Goal: Information Seeking & Learning: Learn about a topic

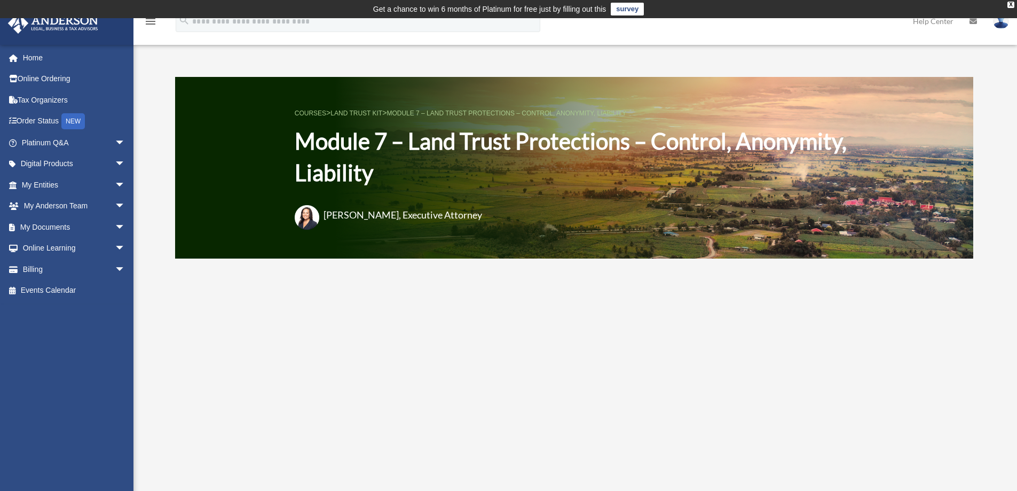
scroll to position [160, 0]
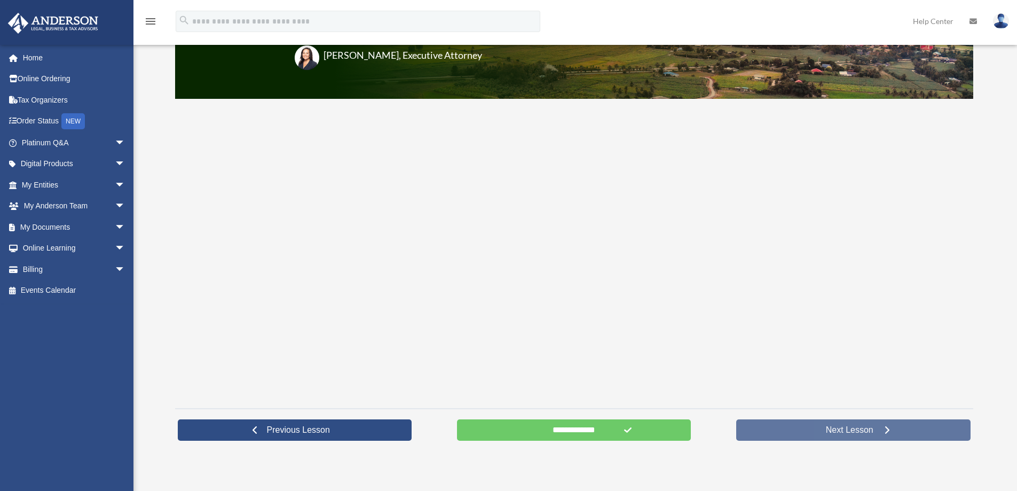
click at [845, 431] on span "Next Lesson" at bounding box center [850, 430] width 65 height 11
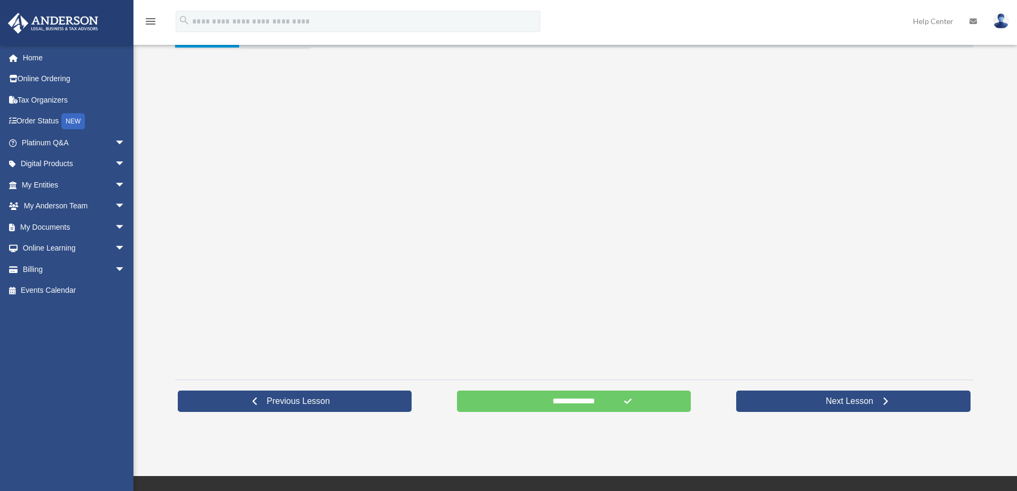
scroll to position [267, 0]
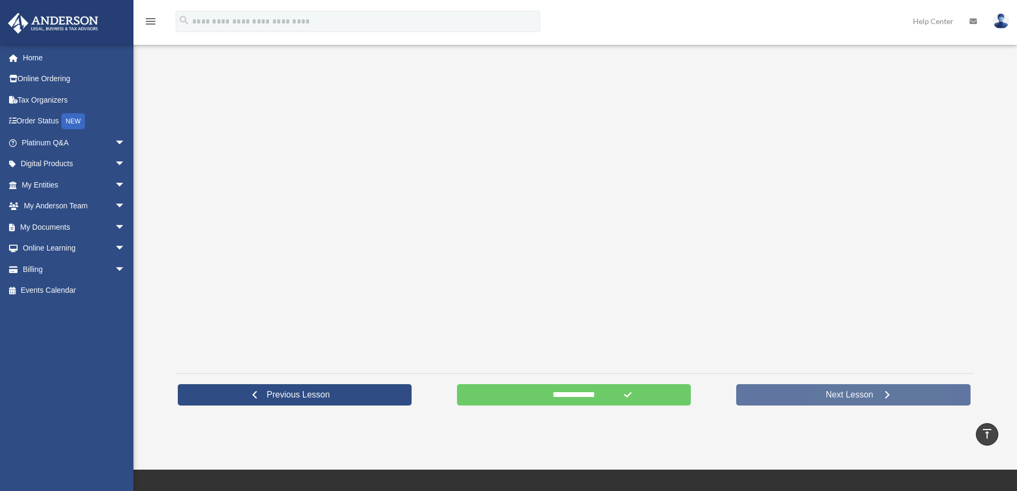
click at [863, 391] on span "Next Lesson" at bounding box center [850, 394] width 65 height 11
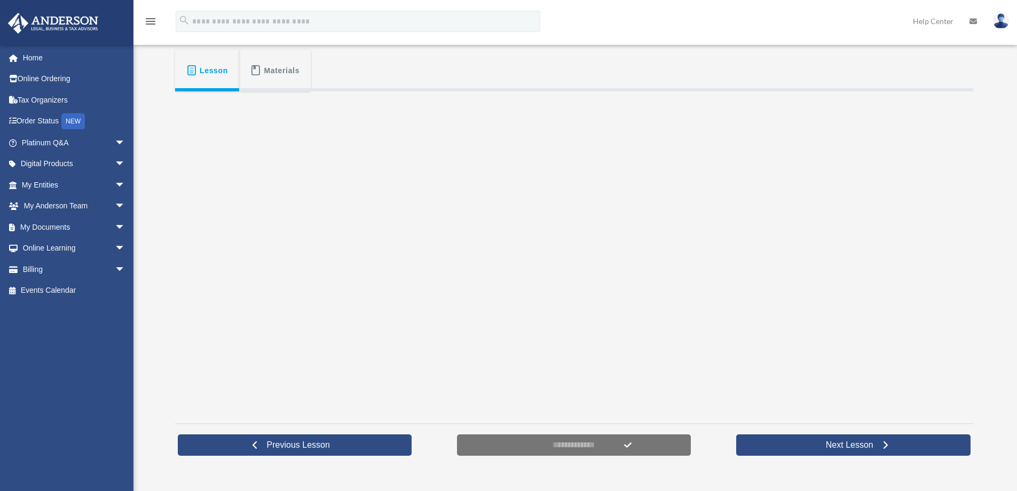
scroll to position [216, 0]
drag, startPoint x: 265, startPoint y: 58, endPoint x: 295, endPoint y: 71, distance: 32.5
click at [266, 59] on button "Materials" at bounding box center [275, 71] width 72 height 42
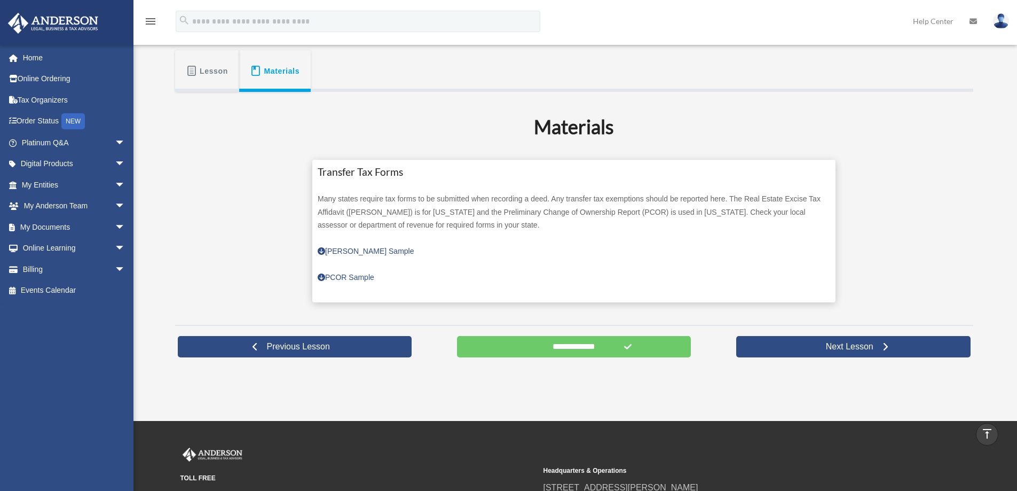
click at [193, 73] on span at bounding box center [191, 71] width 11 height 11
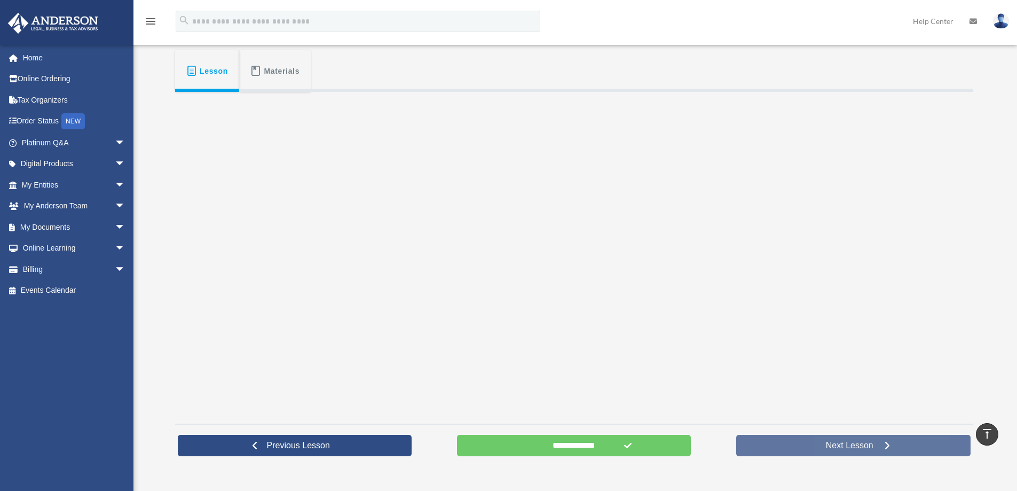
click at [850, 451] on span "Next Lesson" at bounding box center [850, 445] width 65 height 11
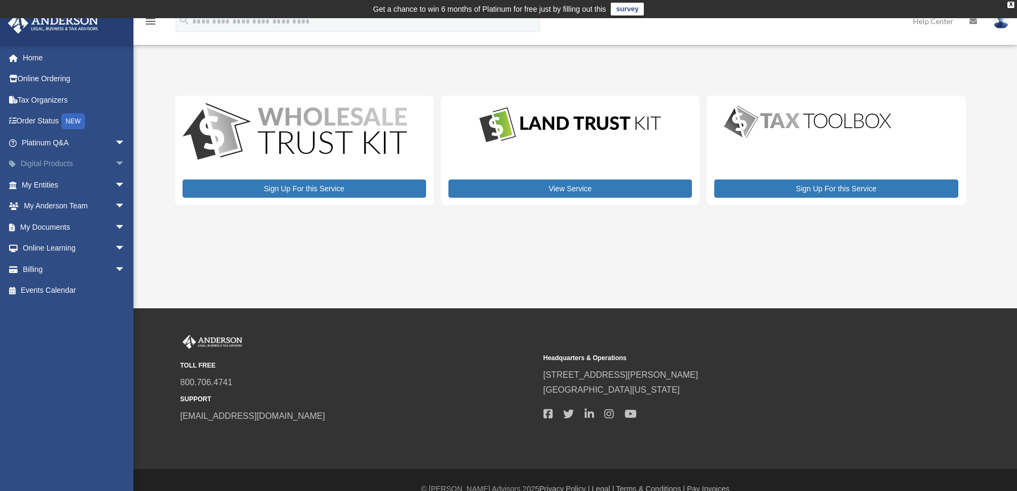
click at [59, 167] on link "Digital Products arrow_drop_down" at bounding box center [74, 163] width 134 height 21
click at [46, 80] on link "Online Ordering" at bounding box center [74, 78] width 134 height 21
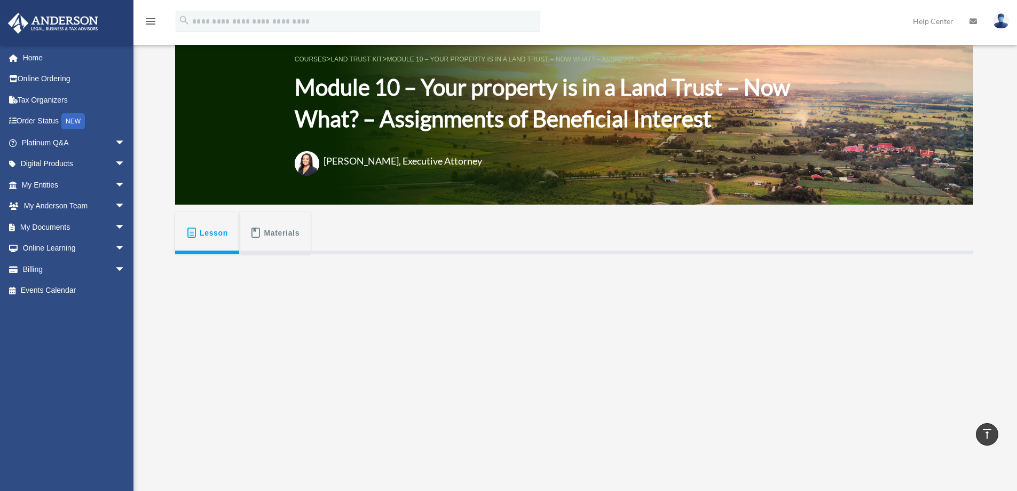
scroll to position [53, 0]
click at [275, 240] on span "Materials" at bounding box center [282, 233] width 36 height 19
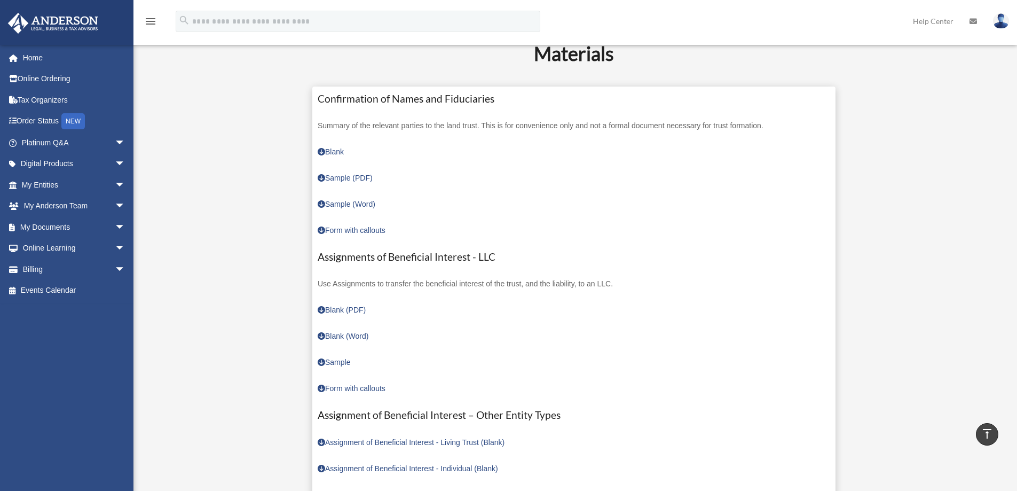
scroll to position [320, 0]
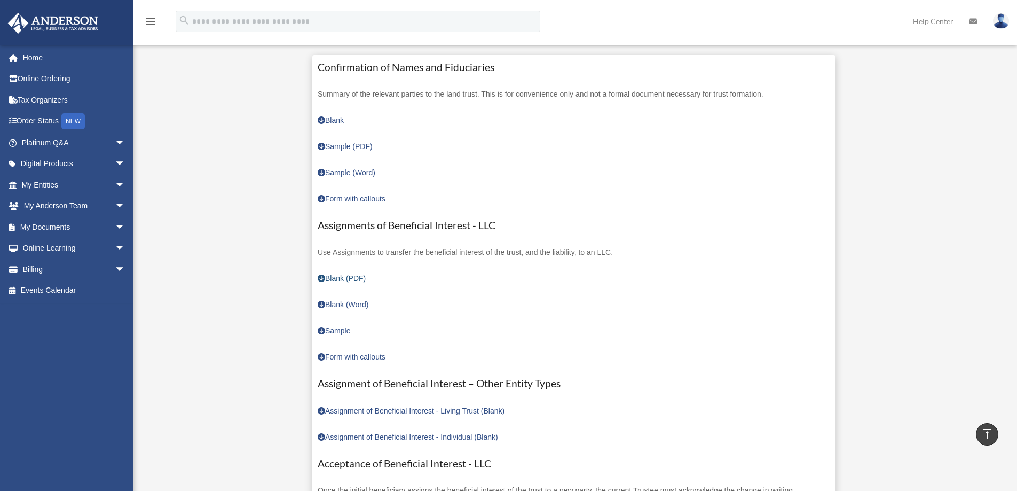
click at [334, 280] on link "Blank (PDF)" at bounding box center [342, 278] width 48 height 9
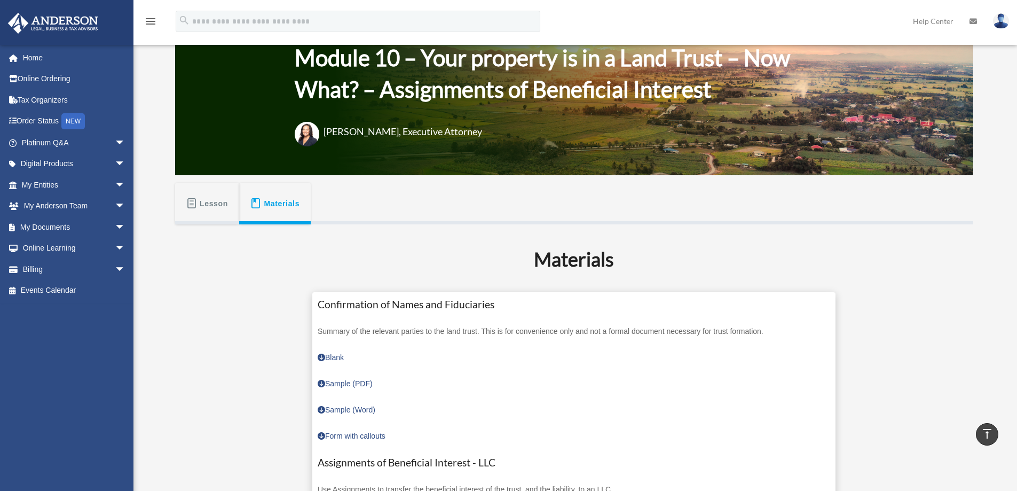
scroll to position [53, 0]
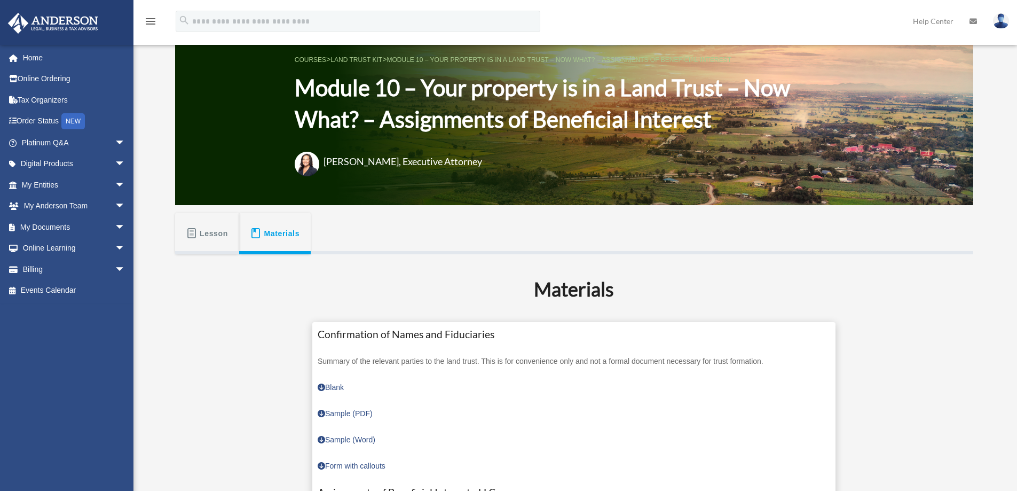
click at [205, 240] on span "Lesson" at bounding box center [214, 233] width 28 height 19
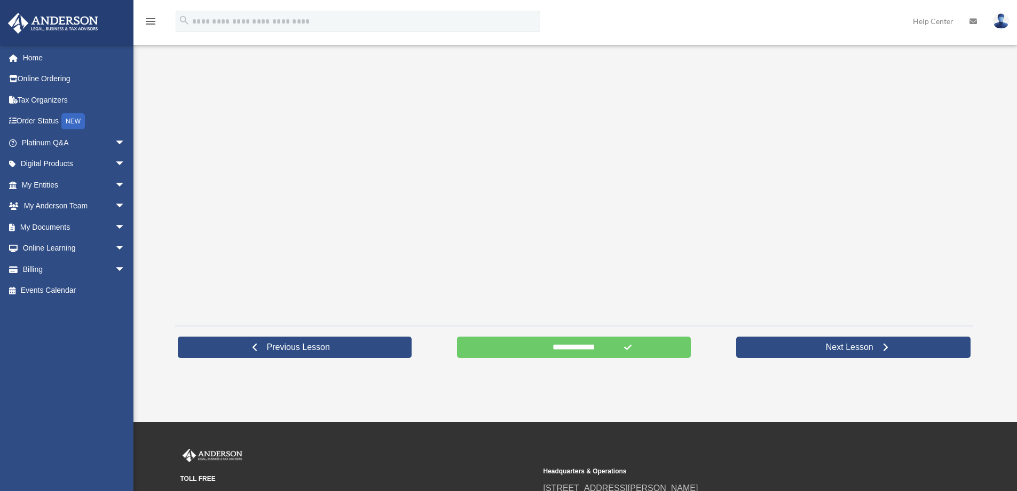
scroll to position [320, 0]
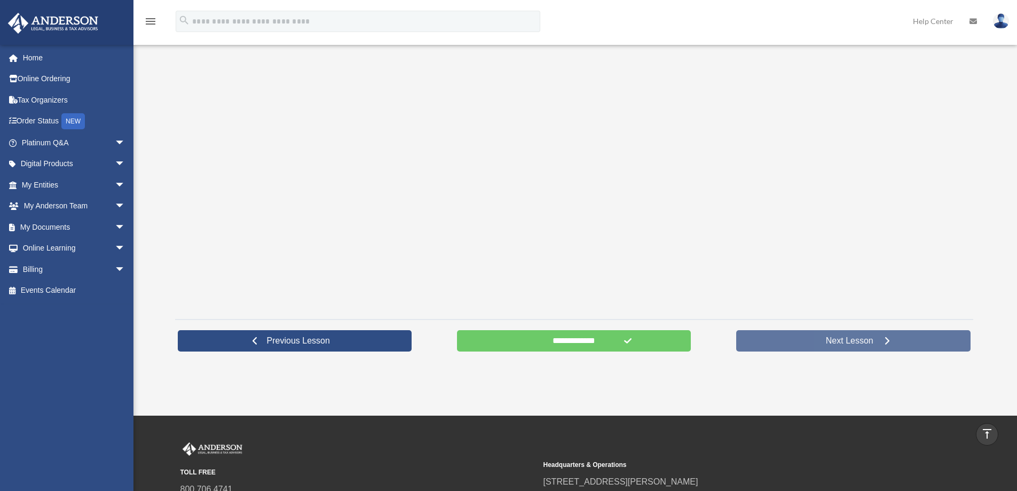
click at [851, 339] on span "Next Lesson" at bounding box center [850, 340] width 65 height 11
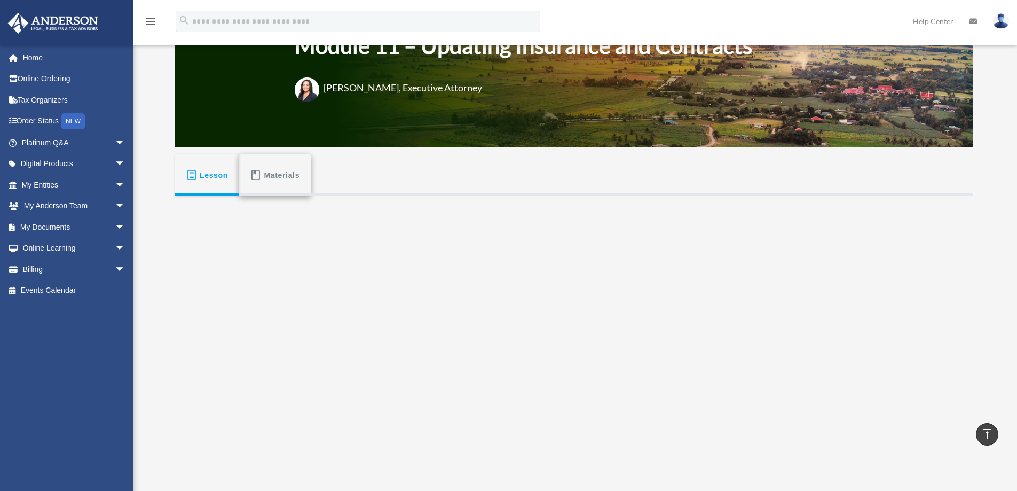
scroll to position [111, 0]
click at [274, 176] on span "Materials" at bounding box center [282, 175] width 36 height 19
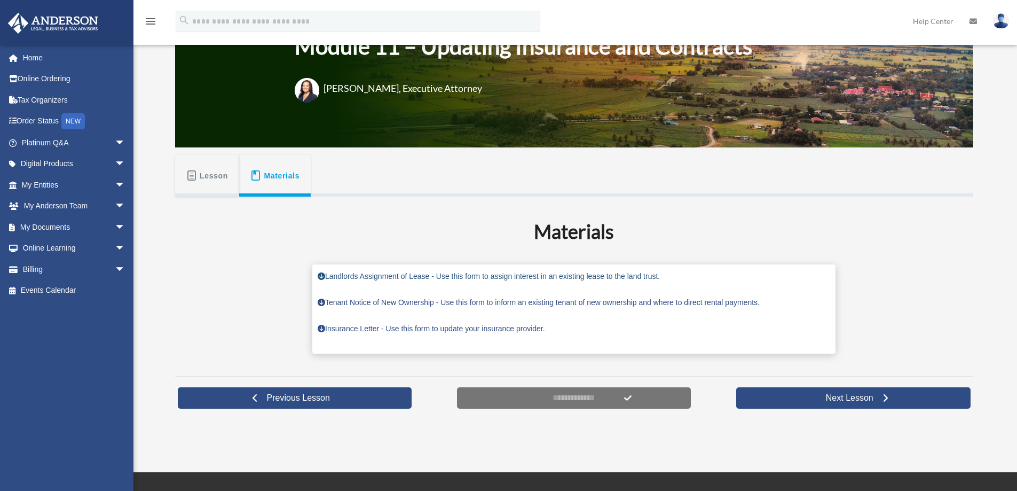
click at [322, 276] on span at bounding box center [321, 275] width 7 height 7
click at [320, 301] on span at bounding box center [321, 302] width 7 height 7
click at [323, 328] on span at bounding box center [321, 328] width 7 height 7
click at [212, 176] on span "Lesson" at bounding box center [214, 175] width 28 height 19
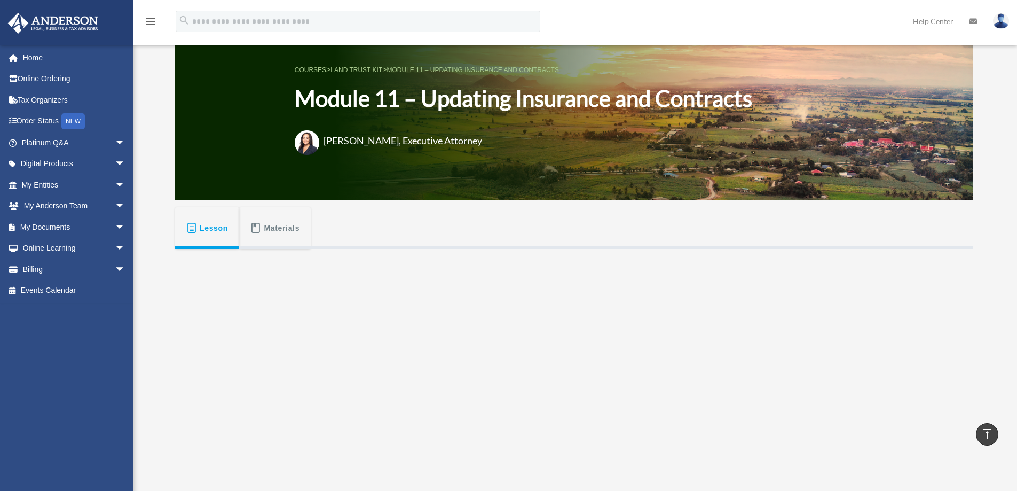
scroll to position [58, 0]
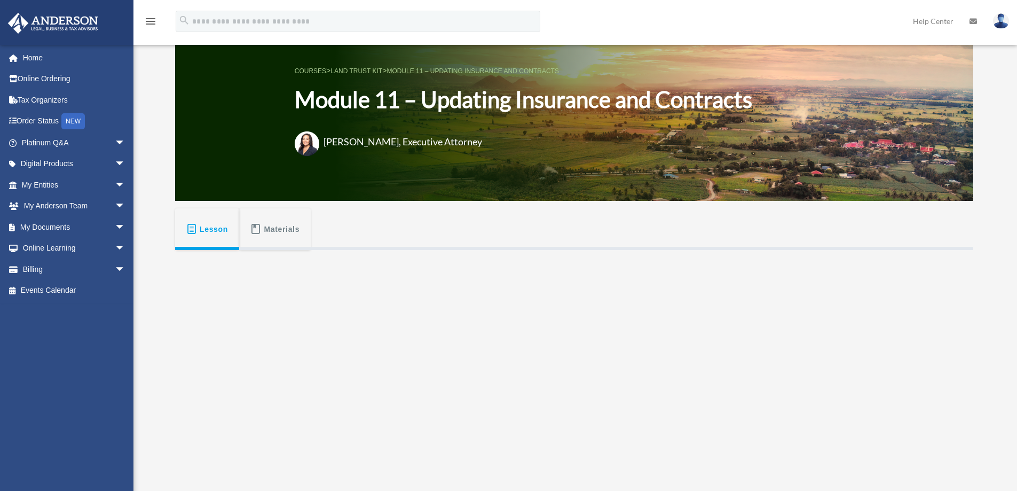
click at [283, 223] on span "Materials" at bounding box center [282, 229] width 36 height 19
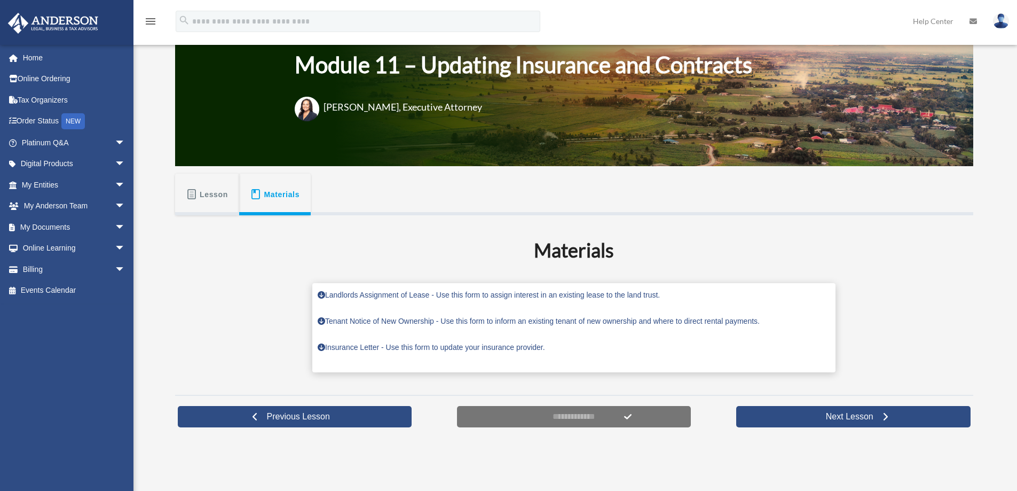
scroll to position [165, 0]
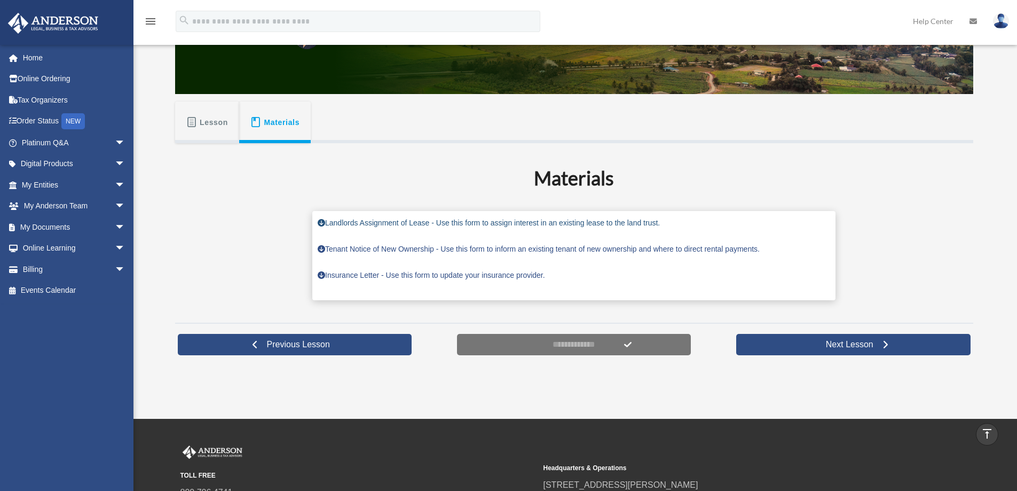
click at [322, 222] on span at bounding box center [321, 222] width 7 height 7
drag, startPoint x: 972, startPoint y: 153, endPoint x: 970, endPoint y: 142, distance: 10.7
click at [973, 147] on div "Materials Landlords Assignment of Lease - Use this form to assign interest in a…" at bounding box center [574, 228] width 798 height 171
click at [215, 123] on span "Lesson" at bounding box center [214, 122] width 28 height 19
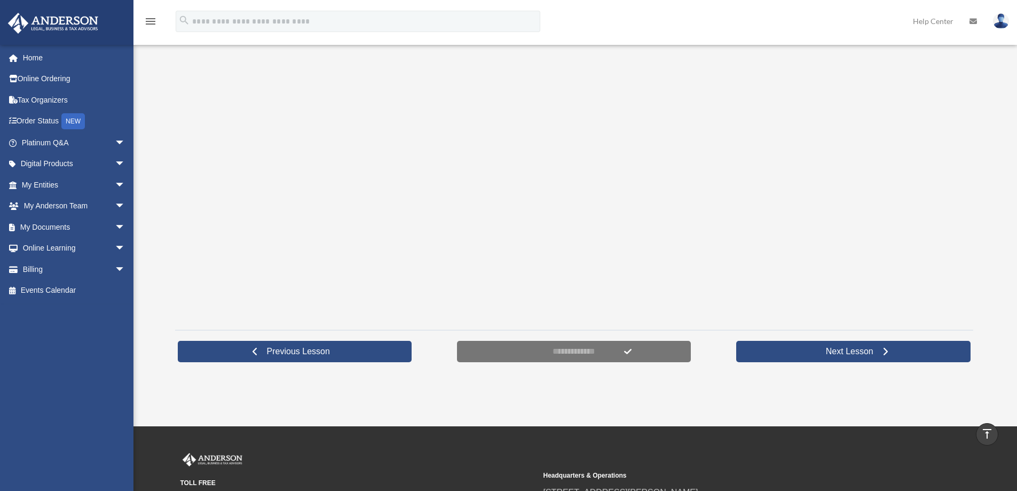
scroll to position [325, 0]
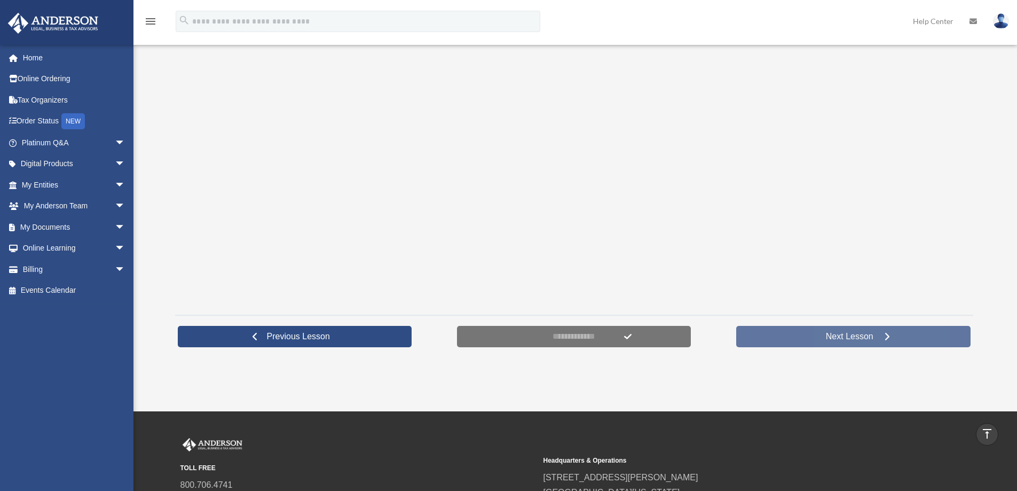
click at [870, 335] on span "Next Lesson" at bounding box center [850, 336] width 65 height 11
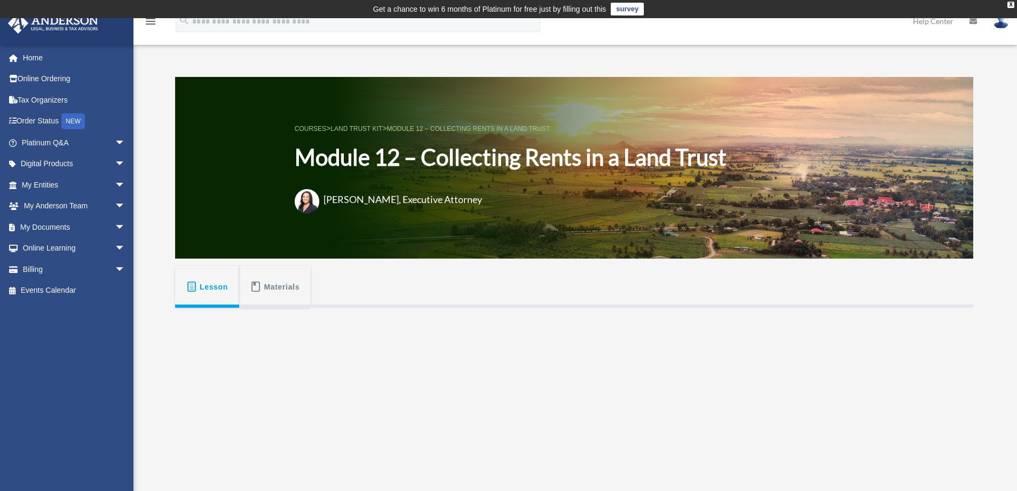
click at [275, 284] on span "Materials" at bounding box center [282, 286] width 36 height 19
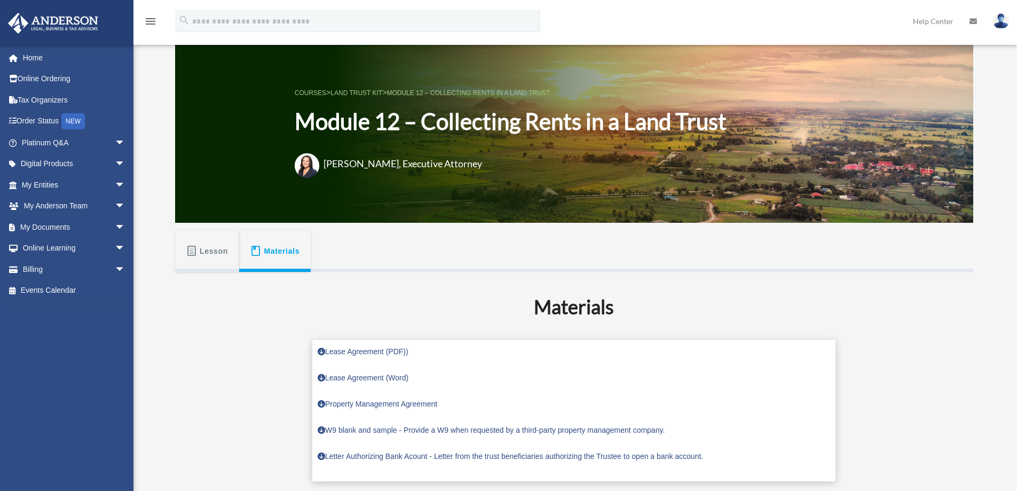
scroll to position [53, 0]
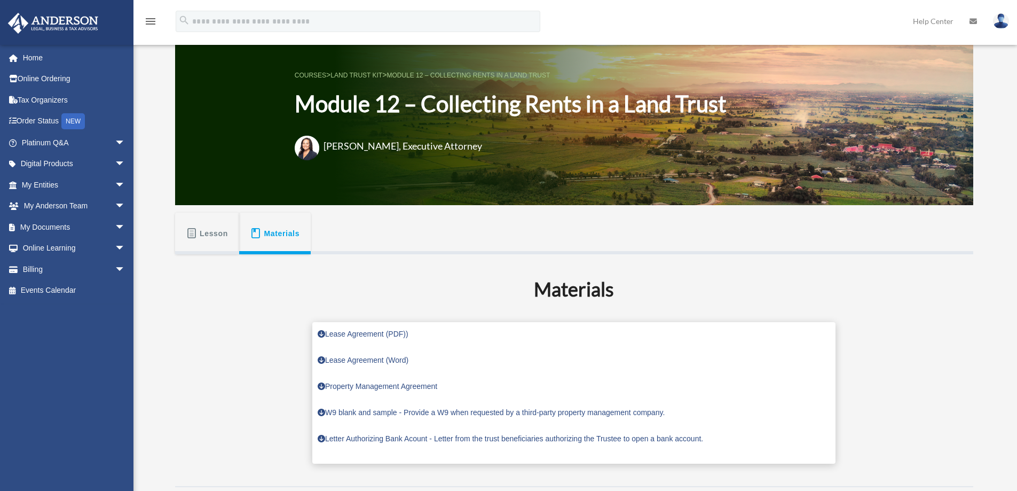
click at [212, 236] on span "Lesson" at bounding box center [214, 233] width 28 height 19
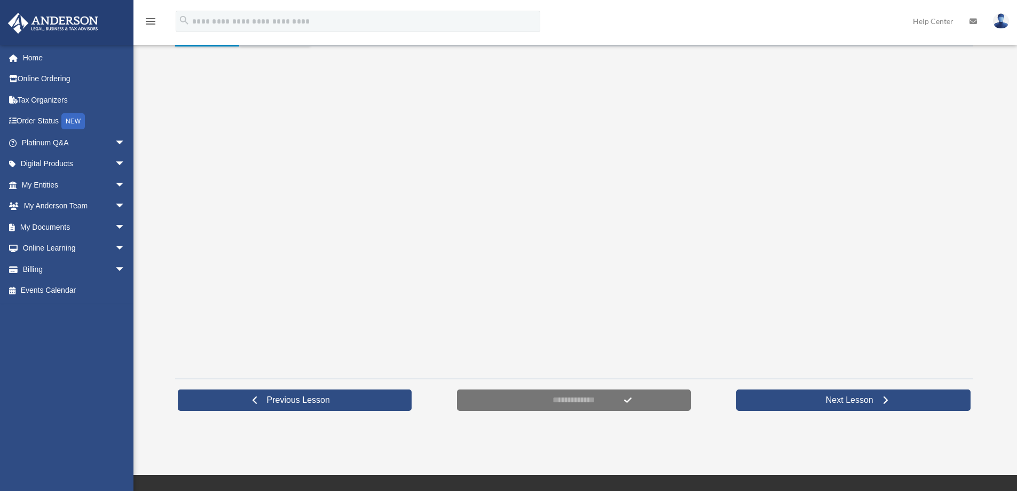
scroll to position [267, 0]
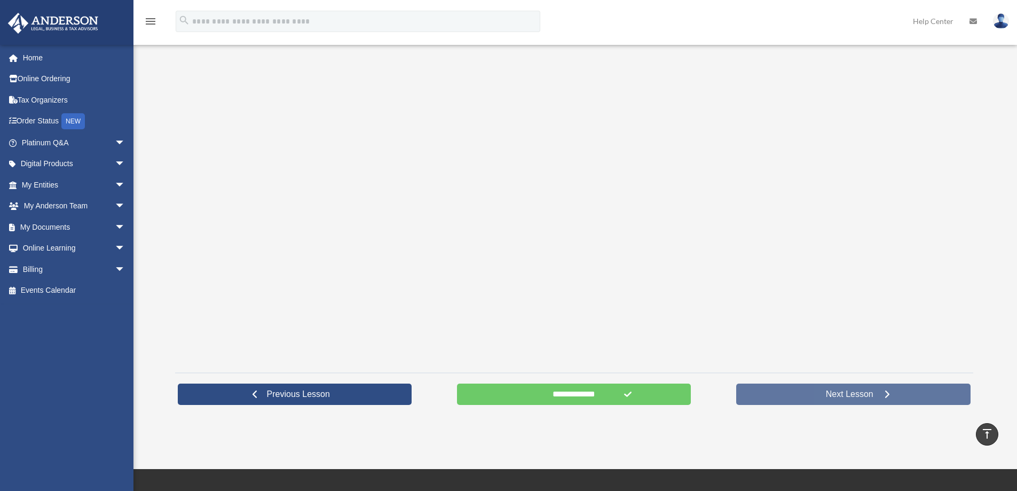
click at [865, 394] on span "Next Lesson" at bounding box center [850, 394] width 65 height 11
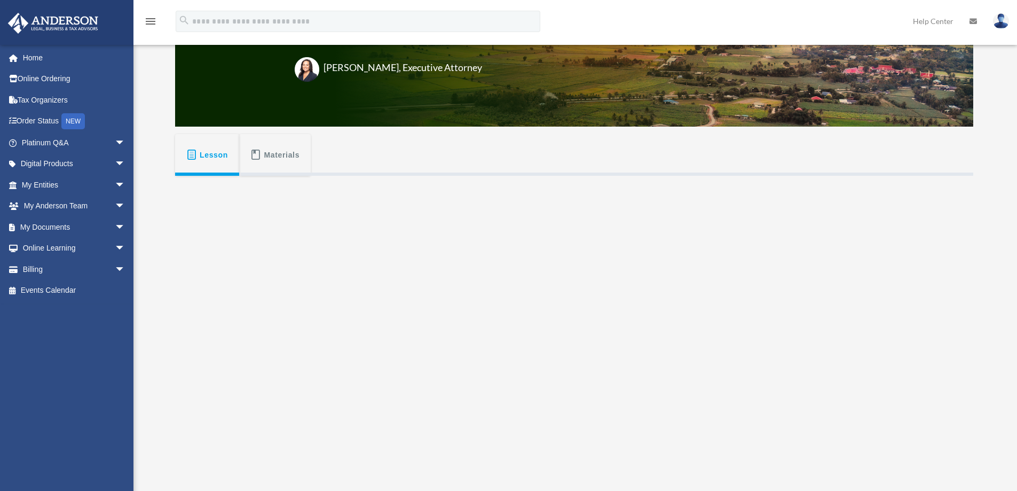
scroll to position [213, 0]
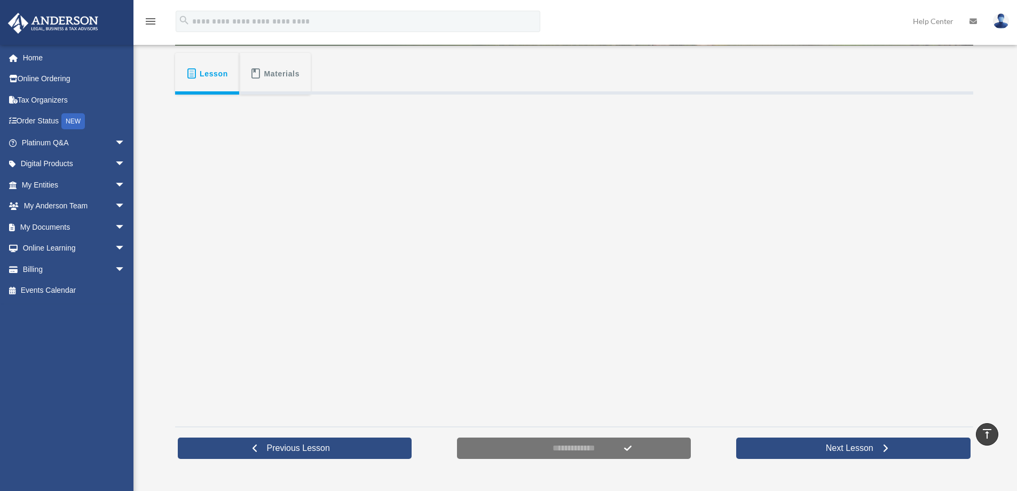
click at [994, 276] on div "Module 13 – Land Trusts for Your Primary Residence [PERSON_NAME][EMAIL_ADDRESS]…" at bounding box center [508, 164] width 1017 height 636
click at [288, 75] on span "Materials" at bounding box center [282, 73] width 36 height 19
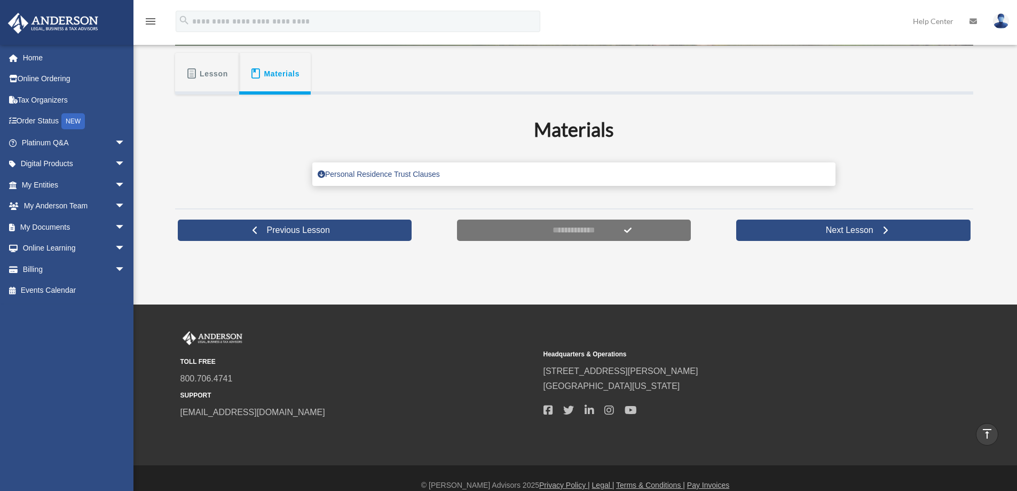
click at [217, 65] on span "Lesson" at bounding box center [214, 73] width 28 height 19
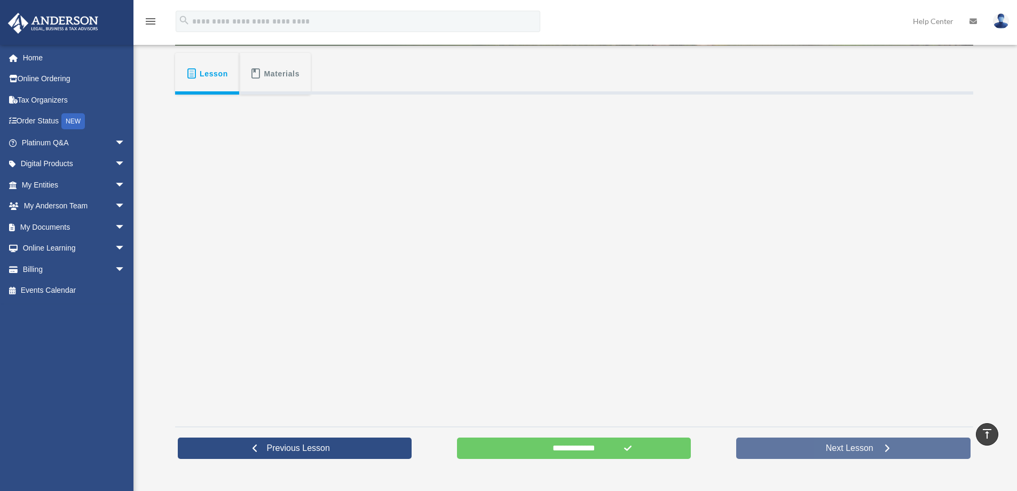
click at [858, 450] on span "Next Lesson" at bounding box center [850, 448] width 65 height 11
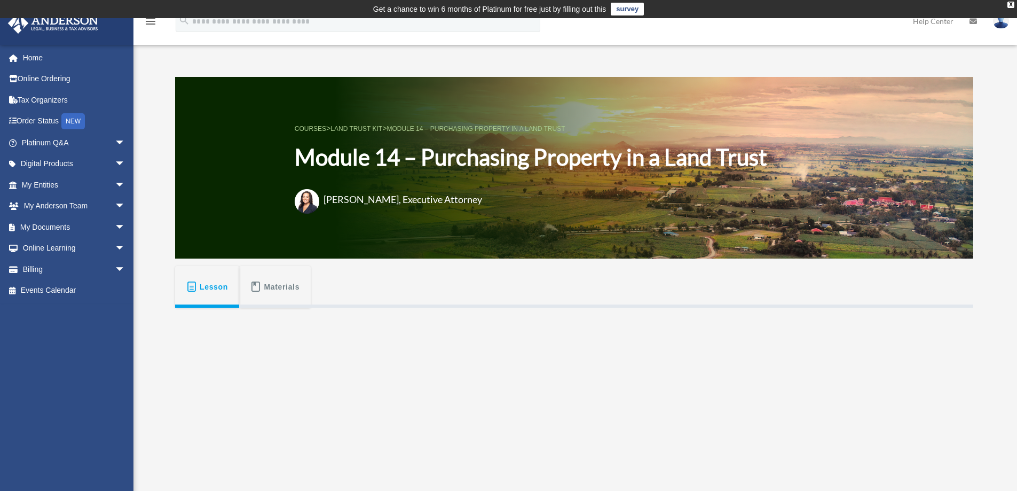
click at [242, 378] on div "Materials Beneficiary Authorization to Purchase Property - Letter from the trus…" at bounding box center [574, 470] width 798 height 324
click at [283, 283] on span "Materials" at bounding box center [282, 286] width 36 height 19
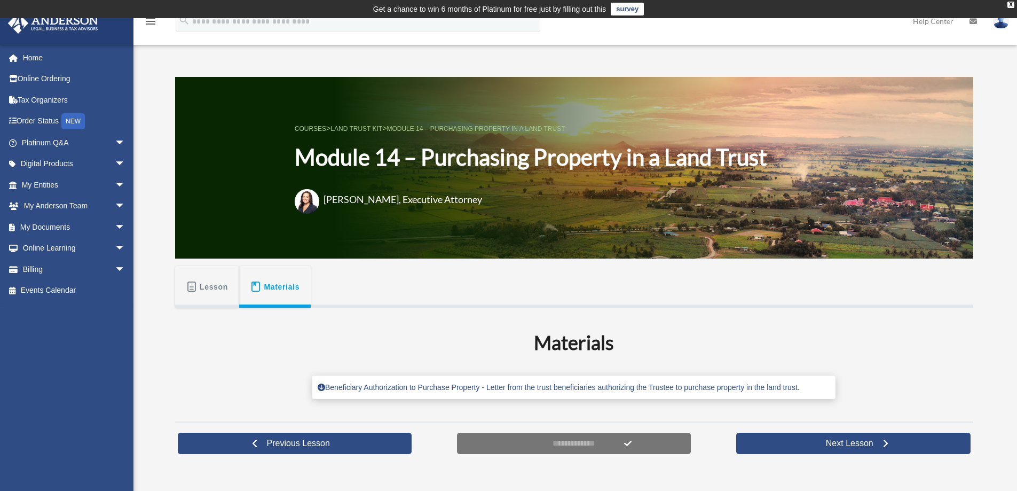
click at [214, 286] on span "Lesson" at bounding box center [214, 286] width 28 height 19
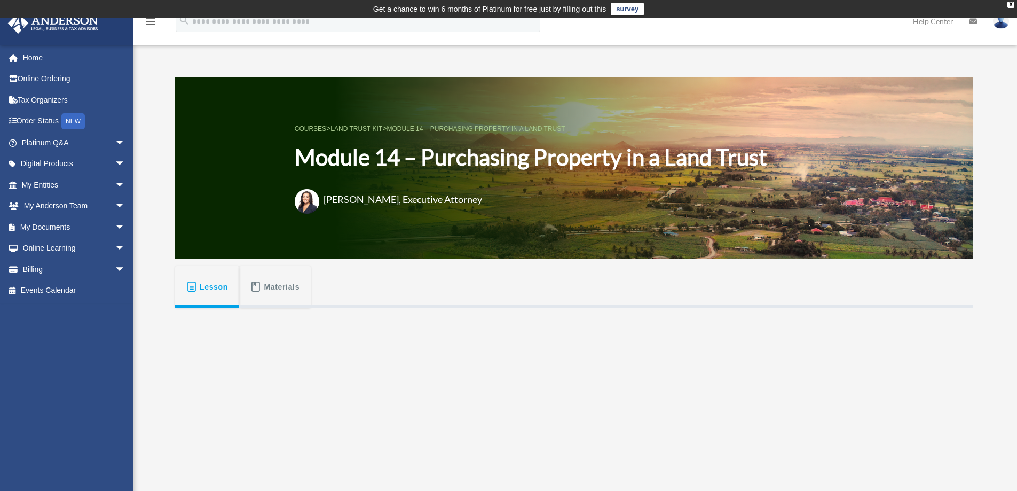
click at [629, 9] on link "survey" at bounding box center [627, 9] width 33 height 13
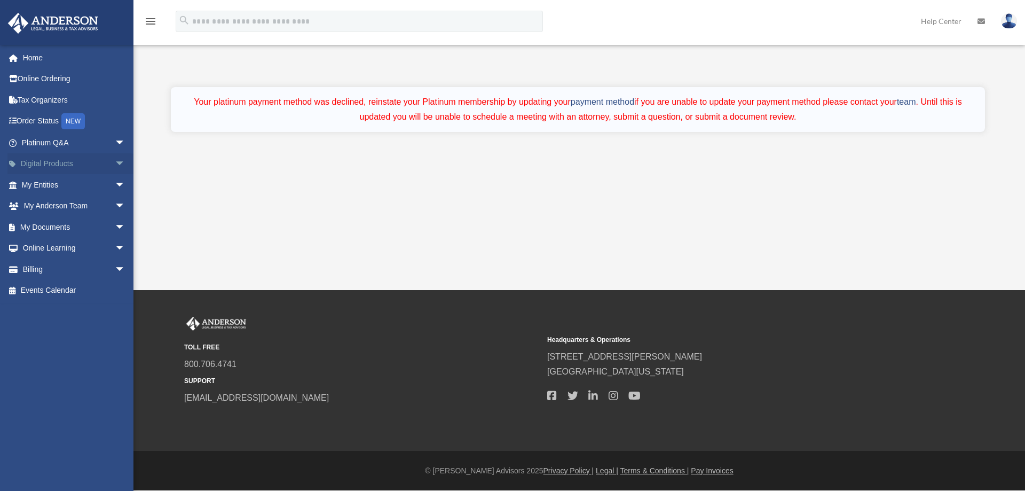
click at [61, 167] on link "Digital Products arrow_drop_down" at bounding box center [74, 163] width 134 height 21
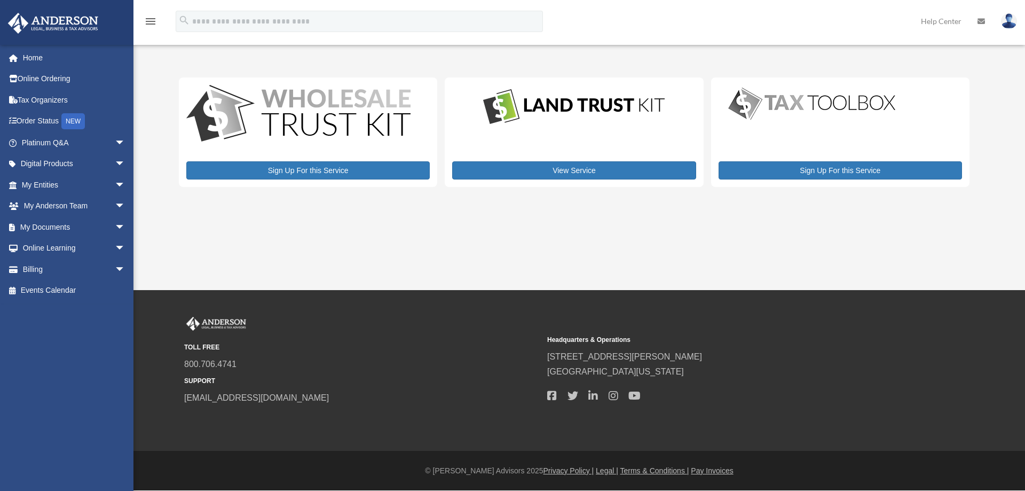
click at [577, 135] on div "View Service" at bounding box center [574, 131] width 259 height 109
click at [577, 172] on link "View Service" at bounding box center [574, 170] width 244 height 18
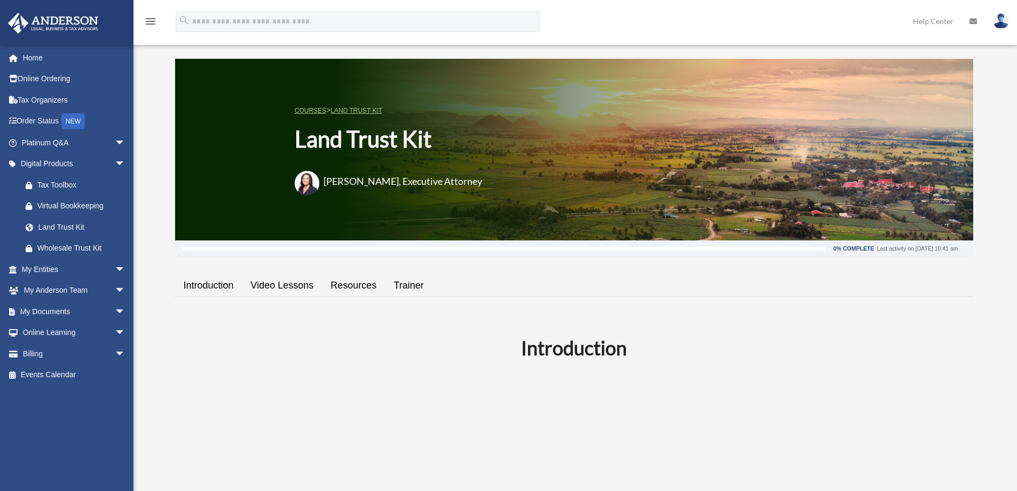
click at [356, 283] on link "Resources" at bounding box center [353, 285] width 63 height 30
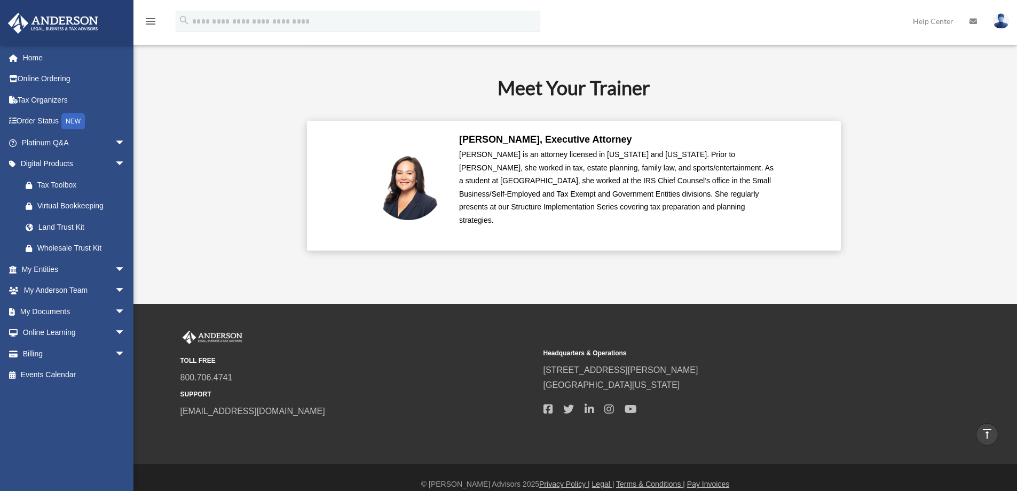
scroll to position [1574, 0]
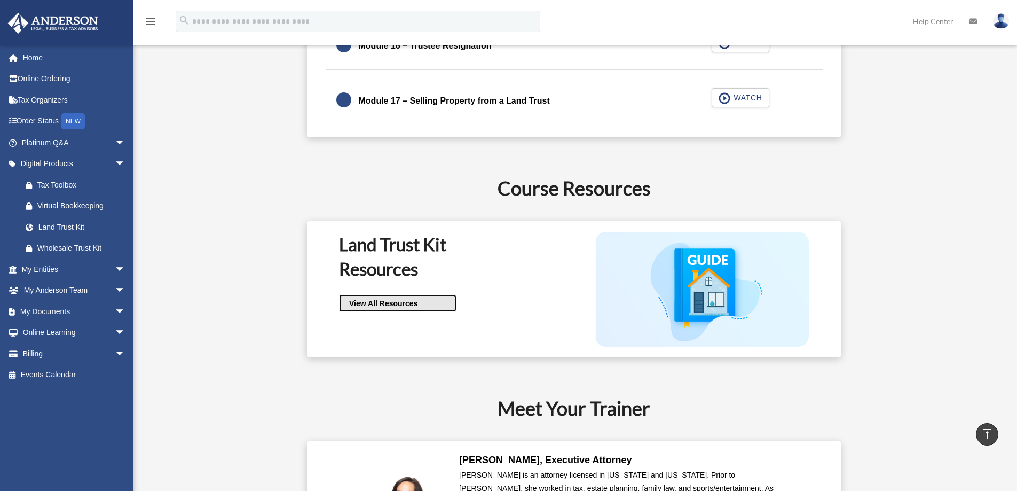
click at [396, 301] on span "View All Resources" at bounding box center [382, 303] width 72 height 11
